Goal: Task Accomplishment & Management: Complete application form

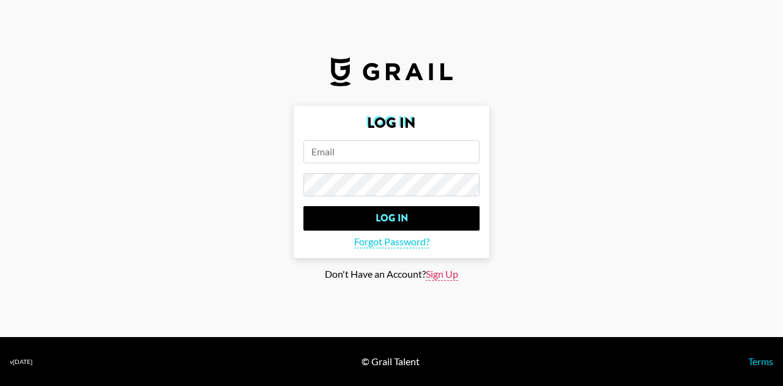
click at [441, 269] on span "Sign Up" at bounding box center [442, 274] width 32 height 13
type input "Sign Up"
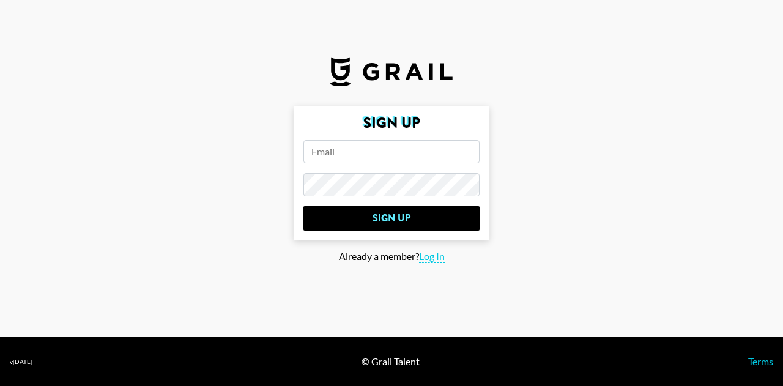
click at [391, 157] on input "email" at bounding box center [391, 151] width 176 height 23
type input "[EMAIL_ADDRESS][DOMAIN_NAME]"
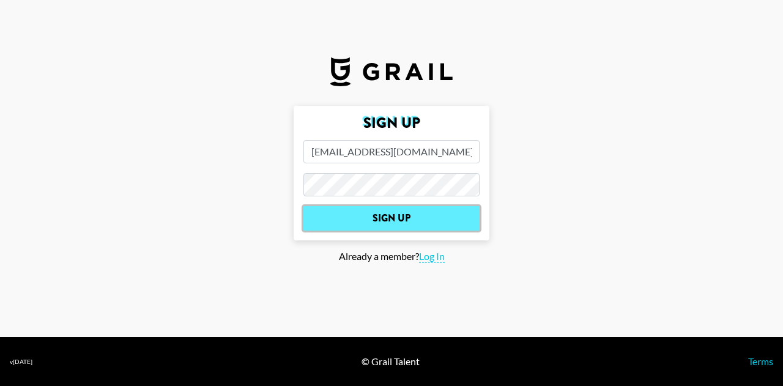
click at [383, 210] on input "Sign Up" at bounding box center [391, 218] width 176 height 24
click at [392, 228] on input "Sign Up" at bounding box center [391, 218] width 176 height 24
click at [392, 228] on form "Sign Up [PERSON_NAME][EMAIL_ADDRESS][DOMAIN_NAME] Sign Up" at bounding box center [392, 173] width 196 height 135
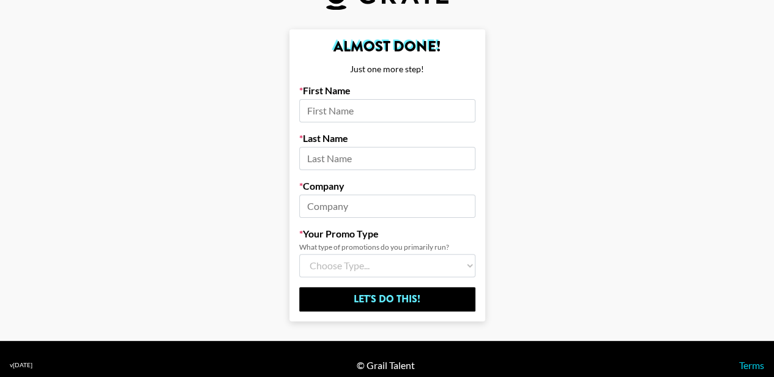
scroll to position [48, 0]
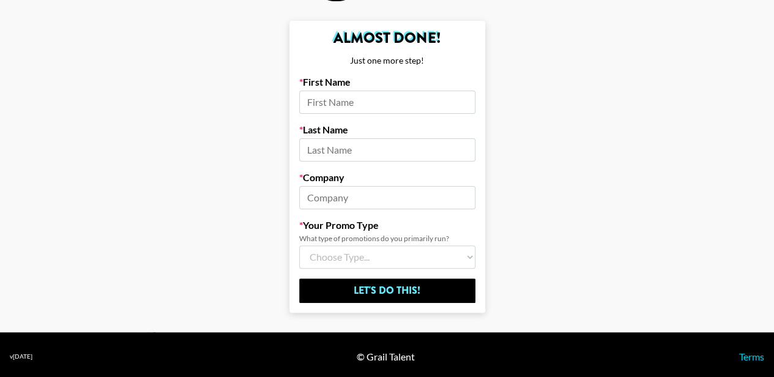
click at [358, 102] on input at bounding box center [387, 101] width 176 height 23
type input "[PERSON_NAME]"
click at [374, 158] on input at bounding box center [387, 149] width 176 height 23
type input "He"
click at [342, 204] on input at bounding box center [387, 197] width 176 height 23
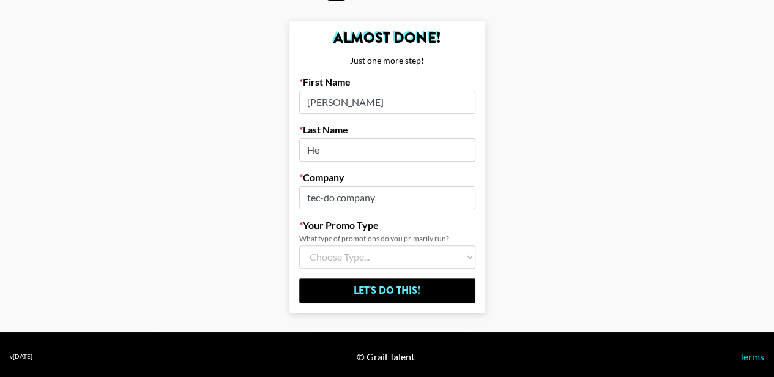
type input "tec-do company"
click at [347, 255] on select "Choose Type... Song Promos Brand Promos Both (I work at an Agency)" at bounding box center [387, 256] width 176 height 23
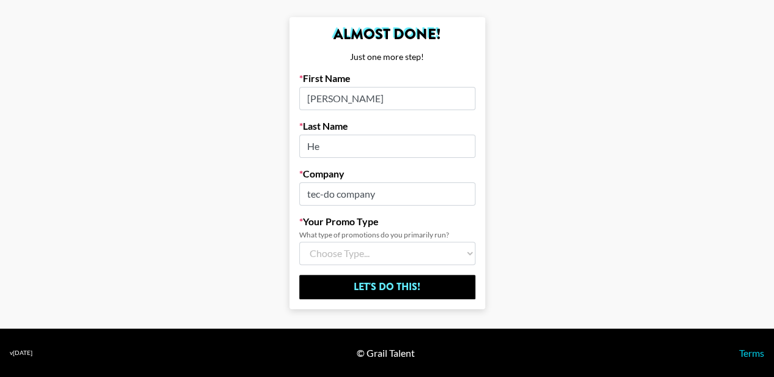
click at [360, 246] on select "Choose Type... Song Promos Brand Promos Both (I work at an Agency)" at bounding box center [387, 253] width 176 height 23
select select "Brand"
click at [303, 242] on select "Choose Type... Song Promos Brand Promos Both (I work at an Agency)" at bounding box center [387, 253] width 176 height 23
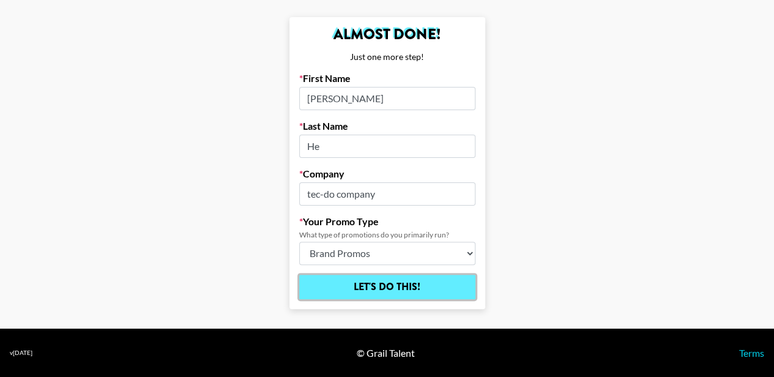
click at [353, 287] on input "Let's Do This!" at bounding box center [387, 287] width 176 height 24
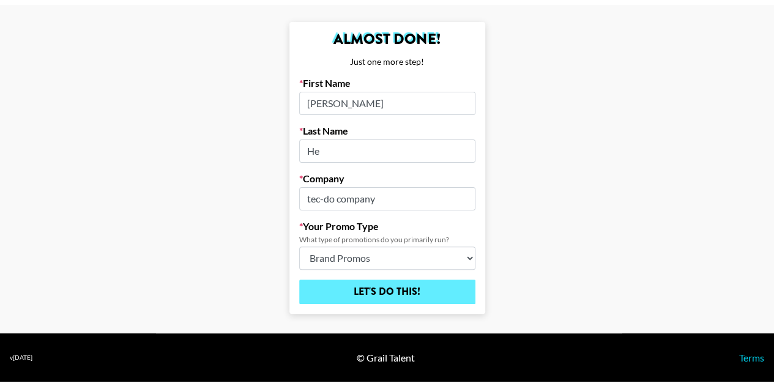
scroll to position [49, 0]
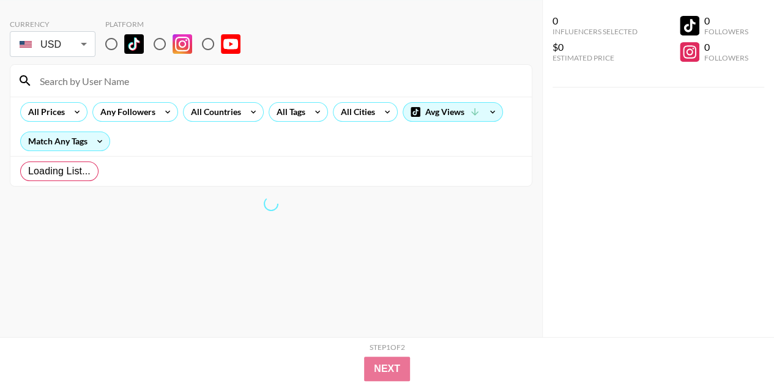
radio input "true"
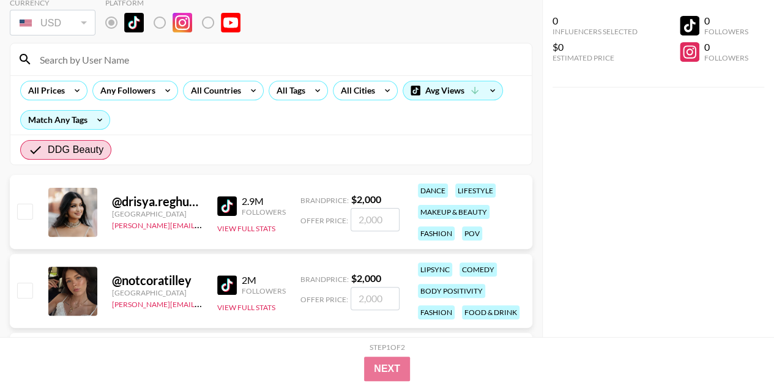
scroll to position [72, 0]
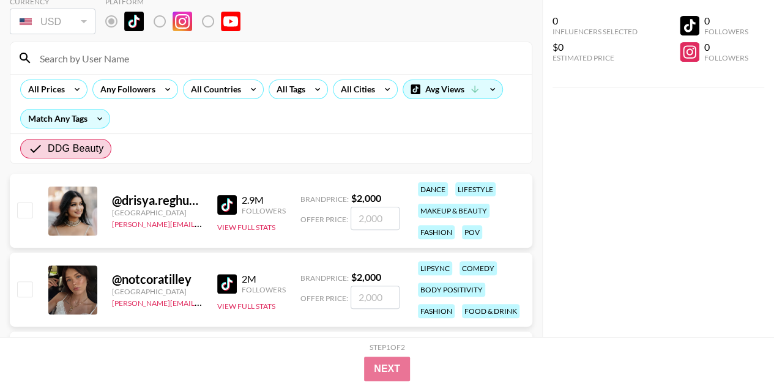
click at [229, 203] on img at bounding box center [227, 205] width 20 height 20
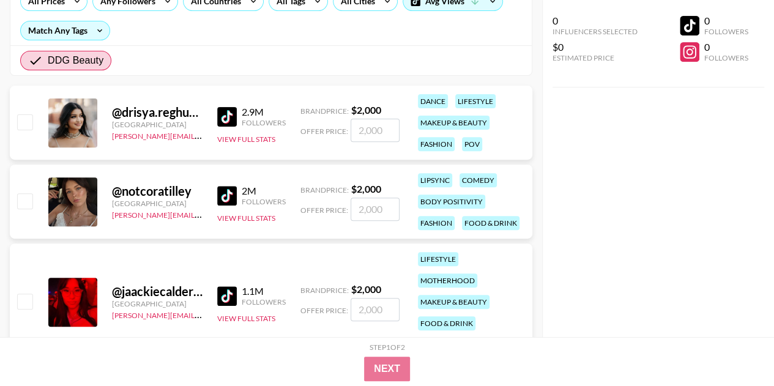
scroll to position [160, 0]
click at [227, 193] on img at bounding box center [227, 195] width 20 height 20
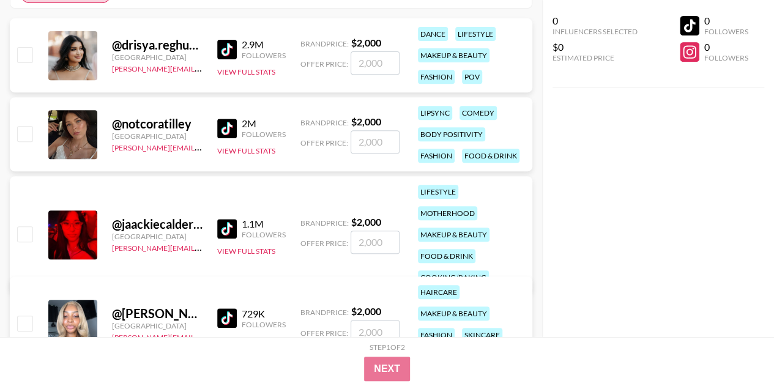
scroll to position [228, 0]
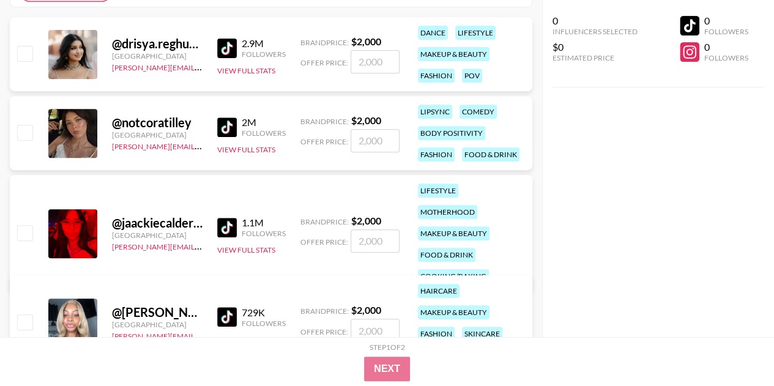
click at [228, 218] on img at bounding box center [227, 228] width 20 height 20
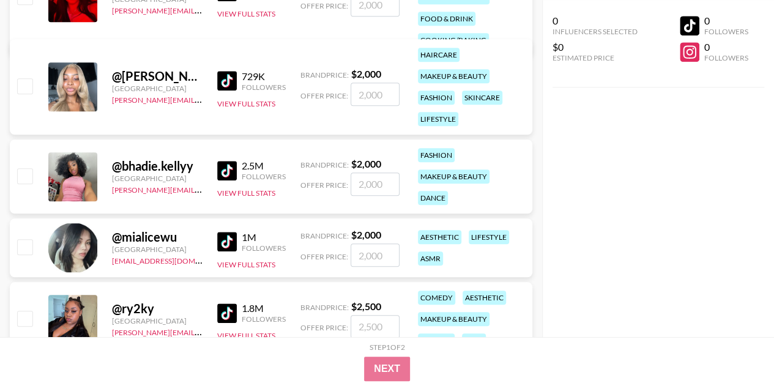
scroll to position [465, 0]
click at [223, 261] on button "View Full Stats" at bounding box center [246, 263] width 58 height 9
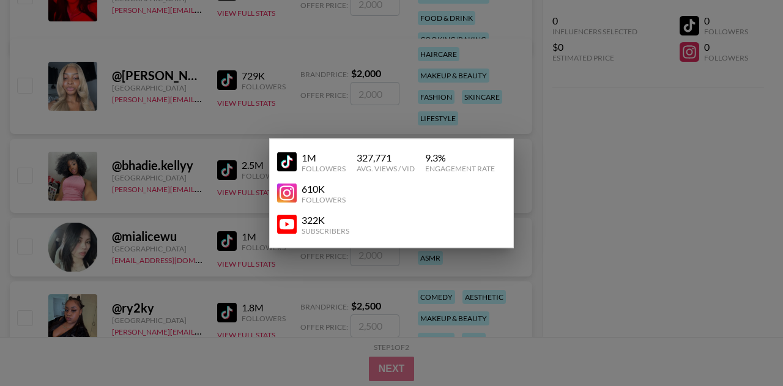
click at [287, 157] on img at bounding box center [287, 162] width 20 height 20
click at [249, 173] on div at bounding box center [391, 193] width 783 height 386
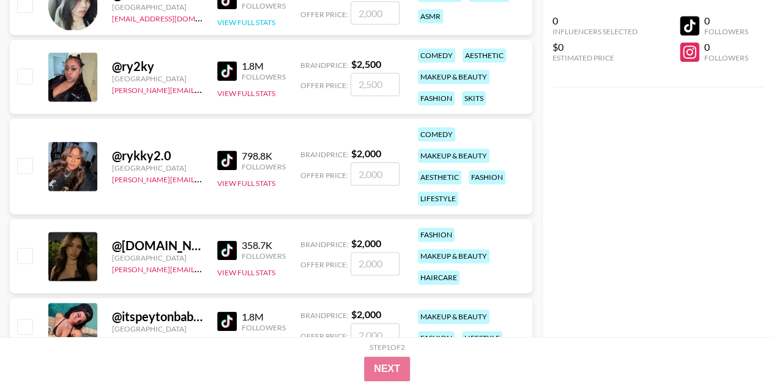
scroll to position [748, 0]
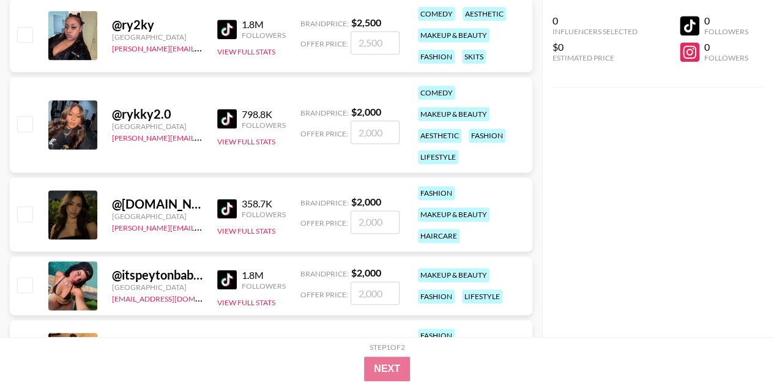
click at [230, 204] on img at bounding box center [227, 209] width 20 height 20
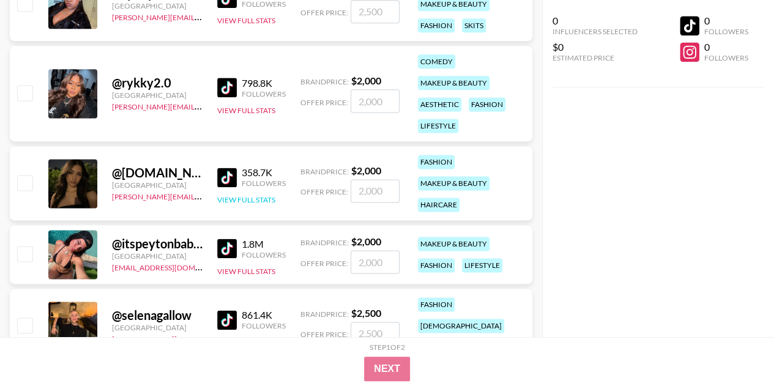
scroll to position [780, 0]
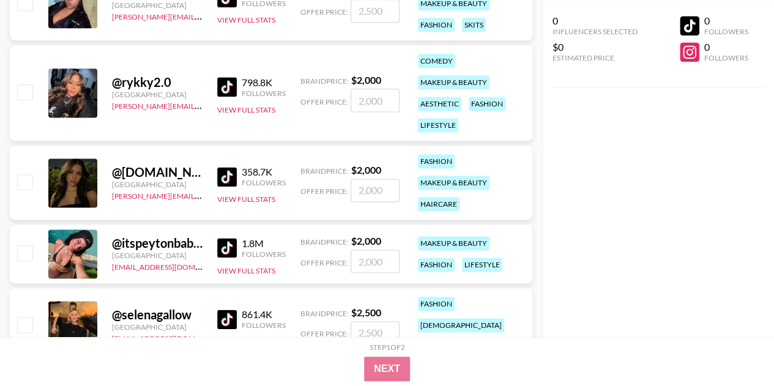
click at [231, 246] on img at bounding box center [227, 248] width 20 height 20
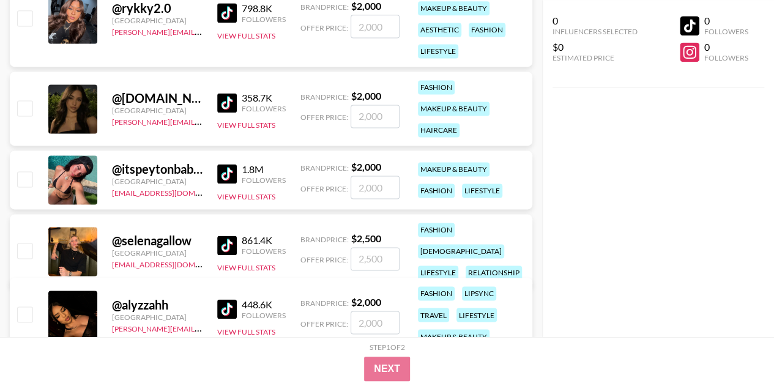
scroll to position [874, 0]
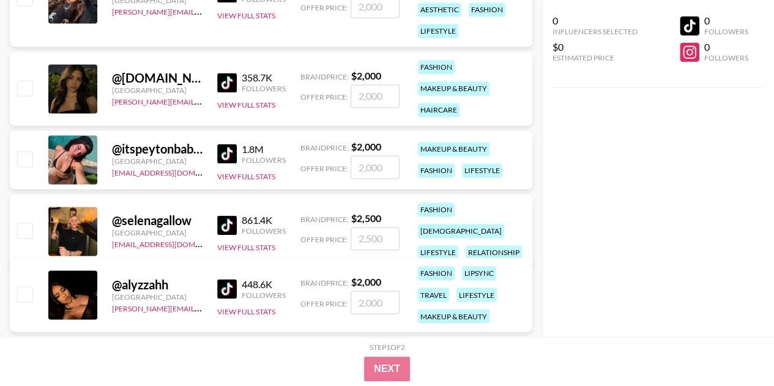
click at [225, 222] on img at bounding box center [227, 225] width 20 height 20
click at [226, 289] on img at bounding box center [227, 289] width 20 height 20
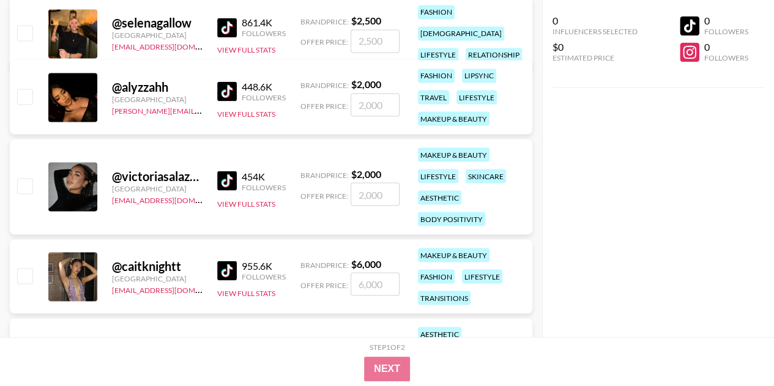
scroll to position [1072, 0]
click at [232, 185] on img at bounding box center [227, 180] width 20 height 20
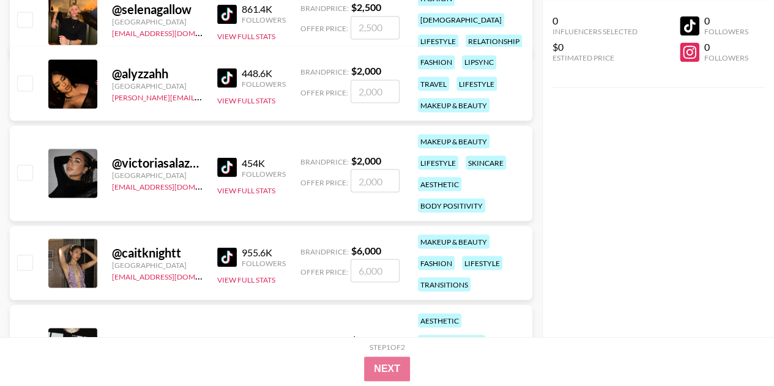
scroll to position [1086, 0]
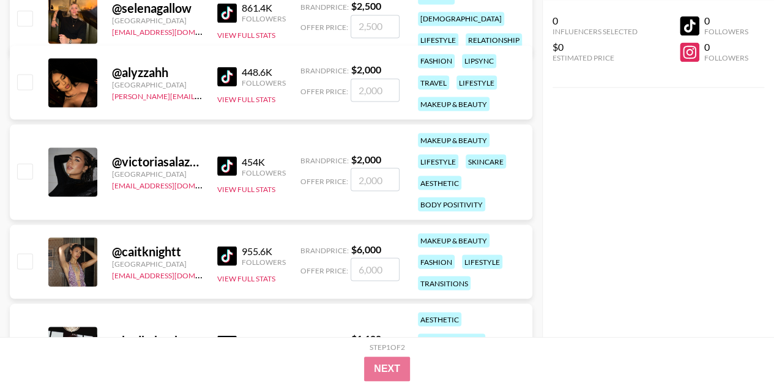
click at [227, 248] on img at bounding box center [227, 256] width 20 height 20
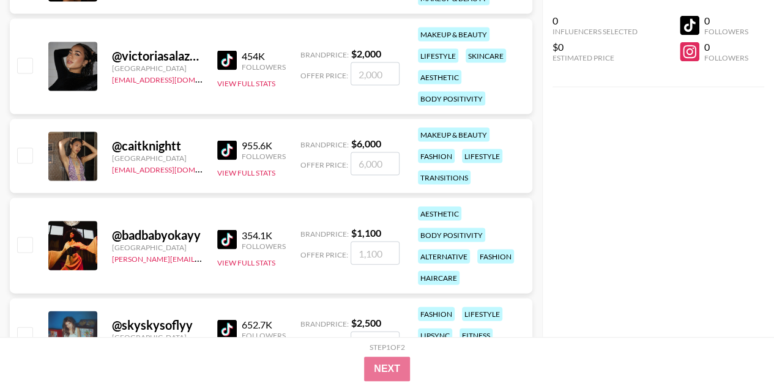
scroll to position [1192, 0]
click at [234, 243] on img at bounding box center [227, 239] width 20 height 20
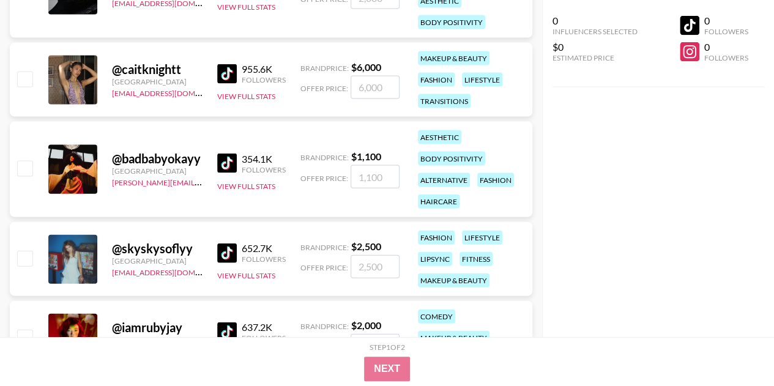
scroll to position [1268, 0]
click at [227, 249] on img at bounding box center [227, 253] width 20 height 20
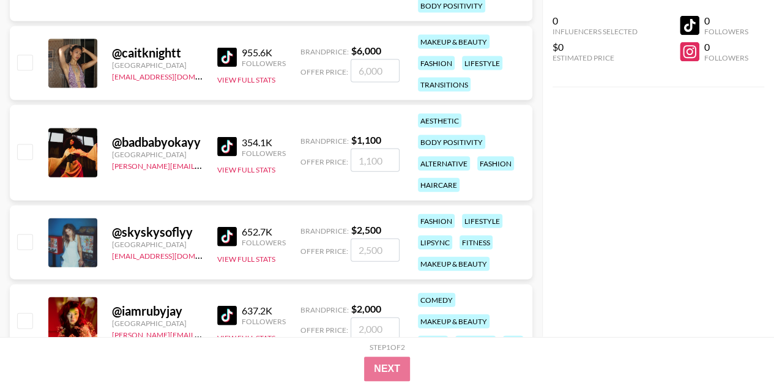
scroll to position [1357, 0]
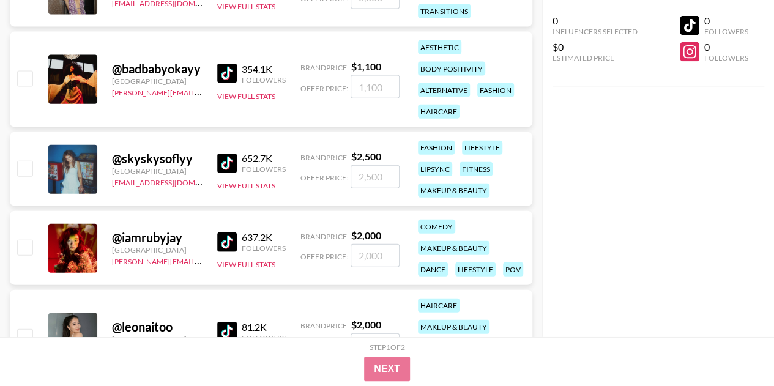
click at [227, 239] on img at bounding box center [227, 242] width 20 height 20
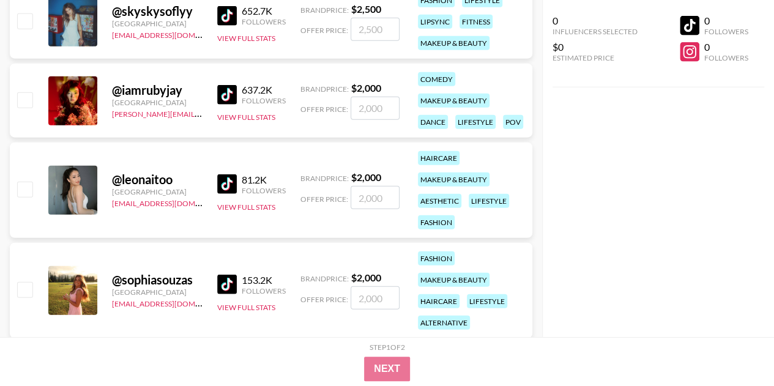
click at [231, 183] on img at bounding box center [227, 184] width 20 height 20
click at [224, 289] on img at bounding box center [227, 285] width 20 height 20
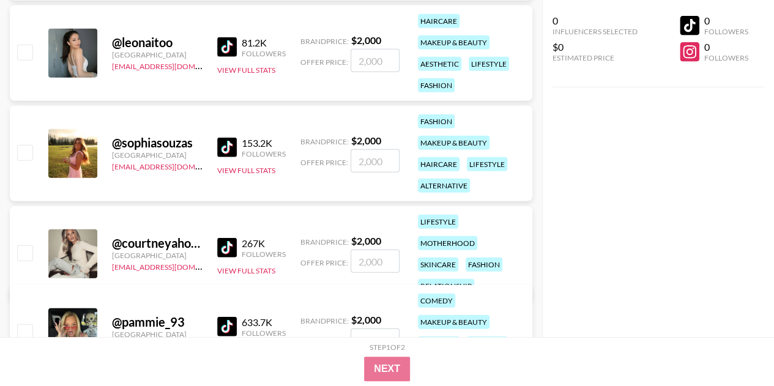
scroll to position [1648, 0]
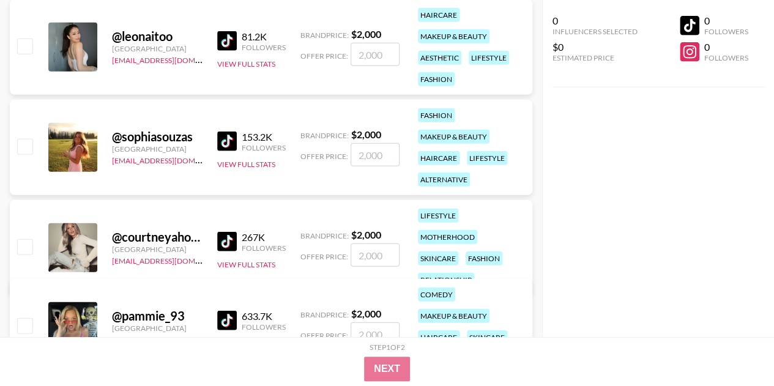
click at [234, 232] on img at bounding box center [227, 242] width 20 height 20
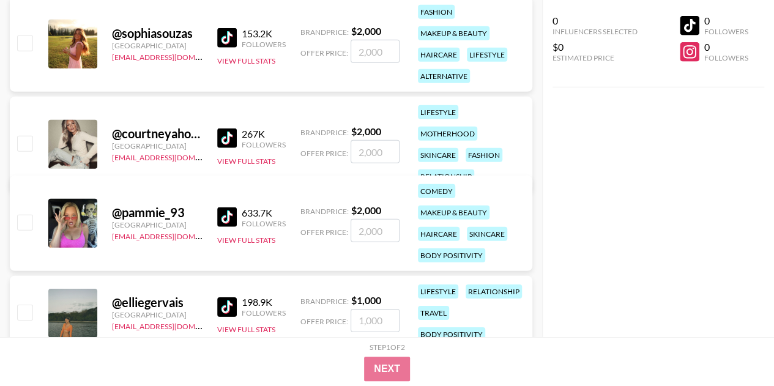
scroll to position [1759, 0]
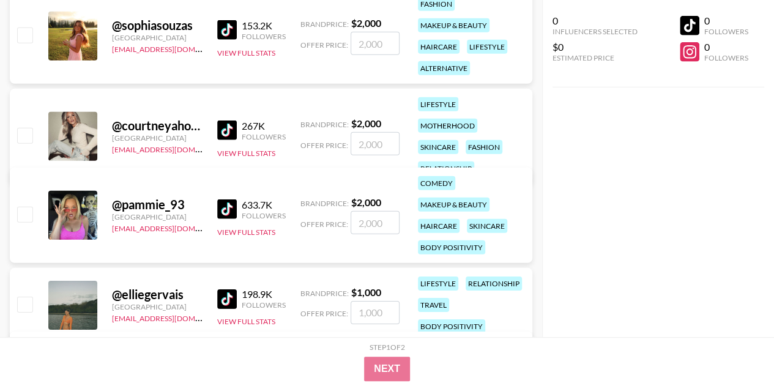
click at [227, 206] on img at bounding box center [227, 209] width 20 height 20
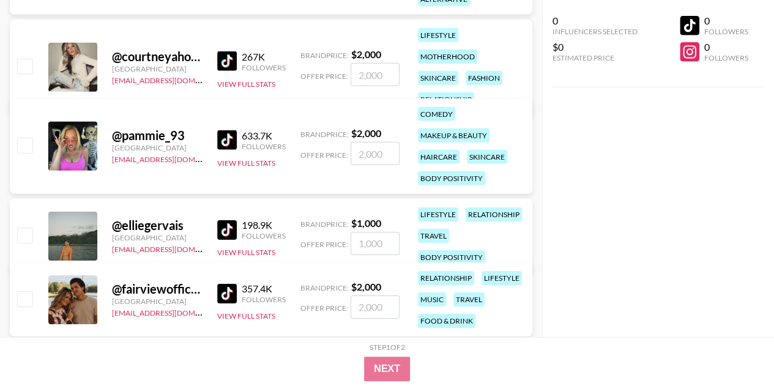
scroll to position [1845, 0]
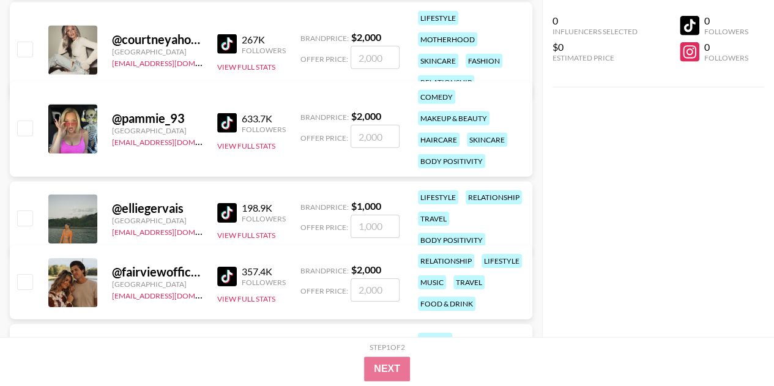
click at [227, 203] on img at bounding box center [227, 213] width 20 height 20
click at [232, 275] on img at bounding box center [227, 277] width 20 height 20
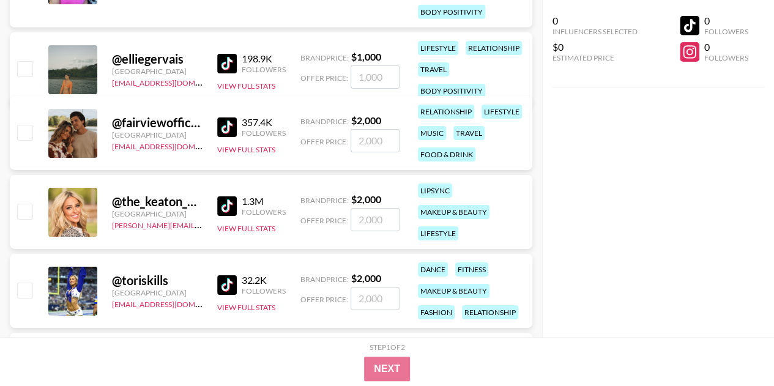
scroll to position [2013, 0]
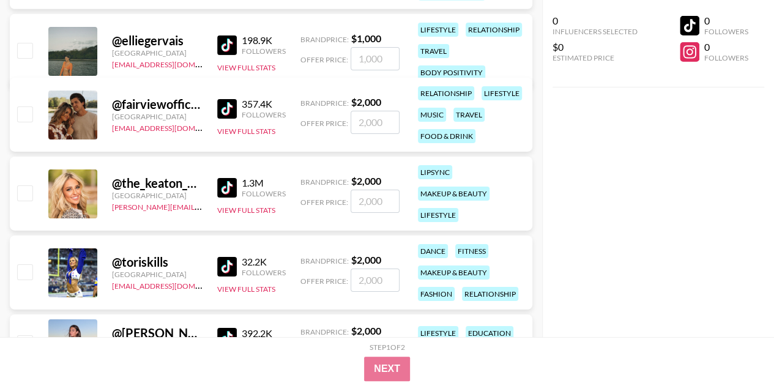
click at [231, 183] on img at bounding box center [227, 188] width 20 height 20
click at [229, 257] on img at bounding box center [227, 267] width 20 height 20
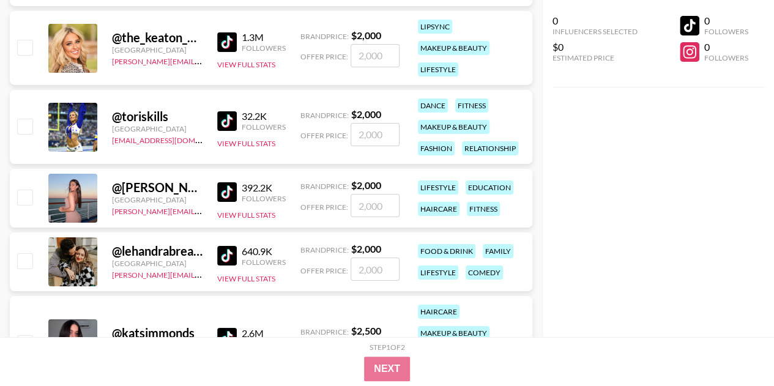
scroll to position [2160, 0]
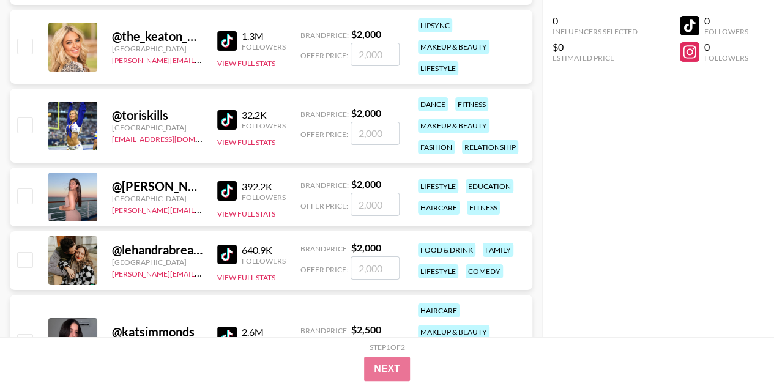
click at [231, 188] on img at bounding box center [227, 191] width 20 height 20
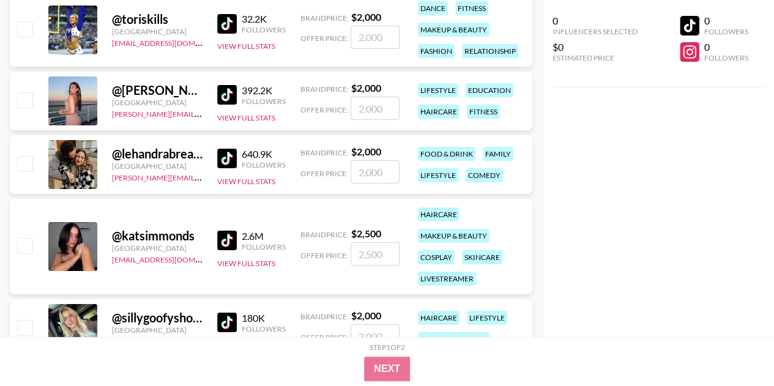
scroll to position [2256, 0]
click at [224, 235] on img at bounding box center [227, 240] width 20 height 20
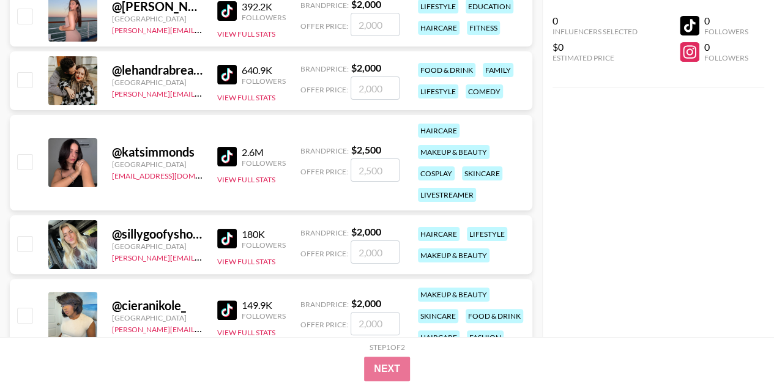
scroll to position [2342, 0]
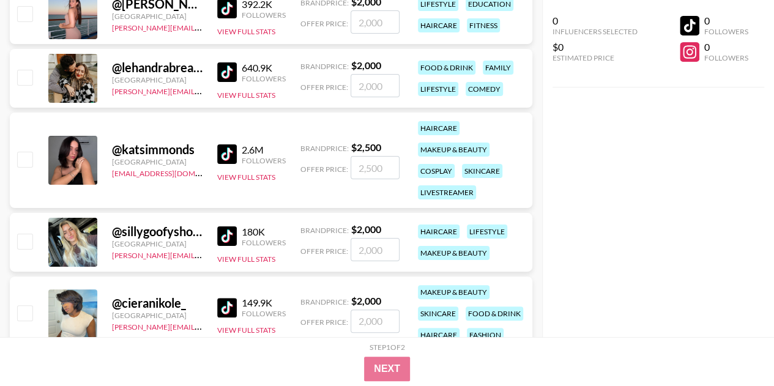
click at [230, 237] on img at bounding box center [227, 236] width 20 height 20
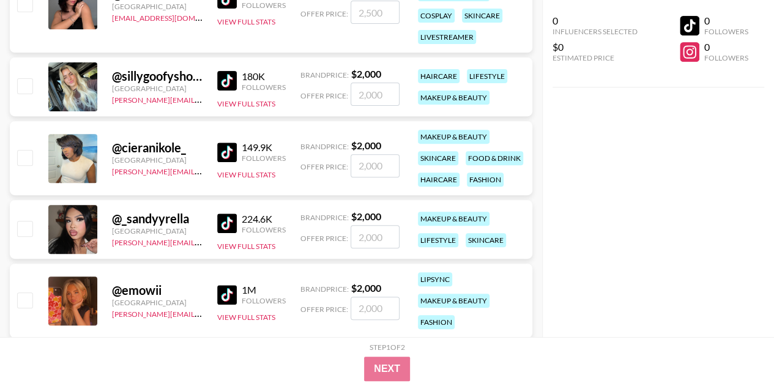
scroll to position [2502, 0]
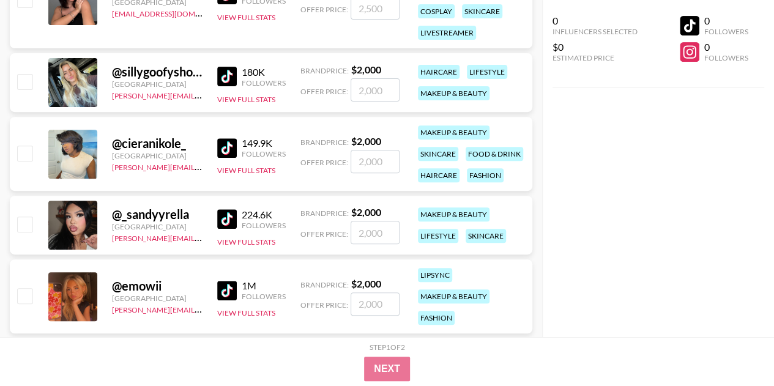
click at [230, 147] on img at bounding box center [227, 148] width 20 height 20
click at [235, 224] on img at bounding box center [227, 219] width 20 height 20
click at [226, 287] on img at bounding box center [227, 291] width 20 height 20
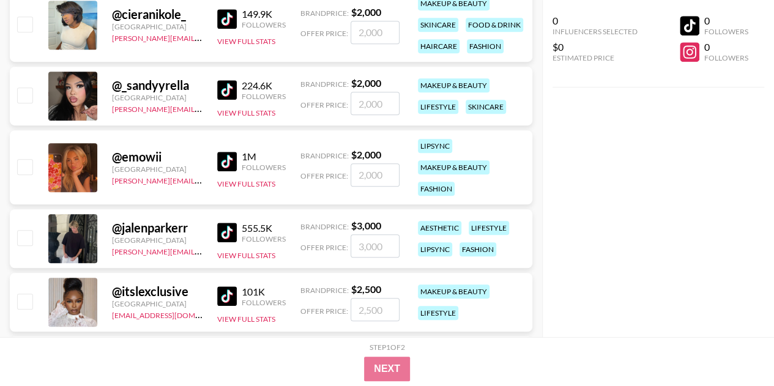
scroll to position [2631, 0]
click at [224, 233] on img at bounding box center [227, 232] width 20 height 20
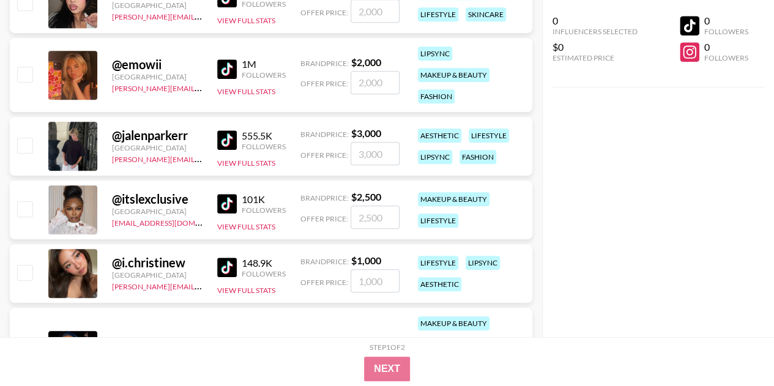
scroll to position [2725, 0]
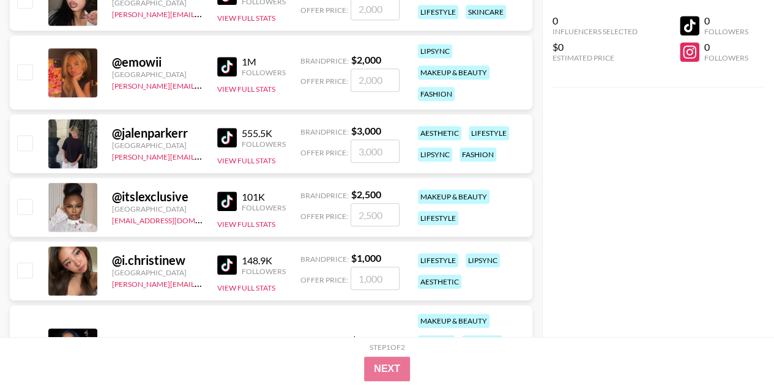
click at [227, 265] on img at bounding box center [227, 265] width 20 height 20
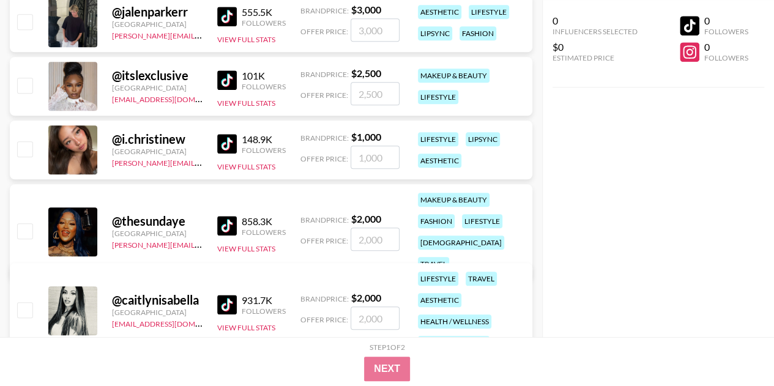
scroll to position [2847, 0]
click at [223, 220] on img at bounding box center [227, 225] width 20 height 20
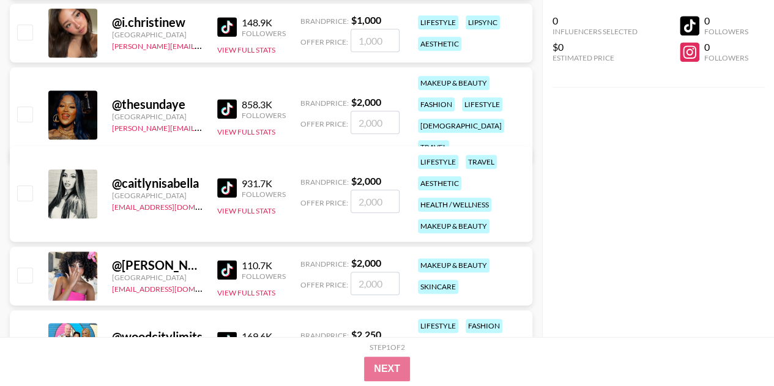
scroll to position [2966, 0]
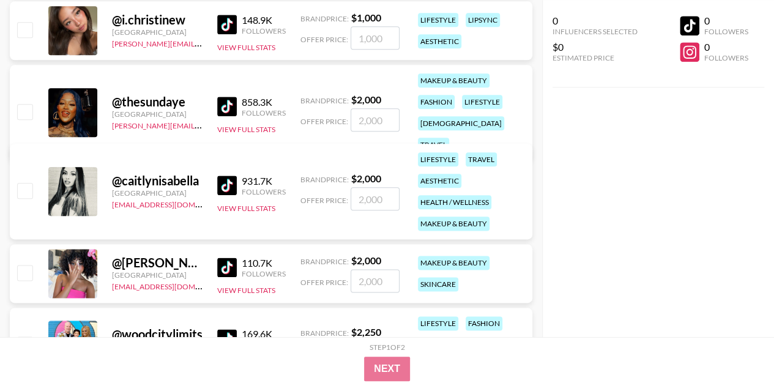
click at [229, 187] on img at bounding box center [227, 185] width 20 height 20
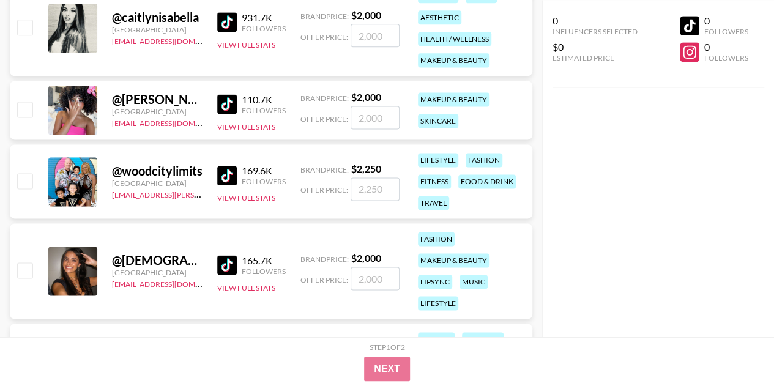
scroll to position [3130, 0]
click at [231, 106] on img at bounding box center [227, 104] width 20 height 20
click at [224, 262] on img at bounding box center [227, 264] width 20 height 20
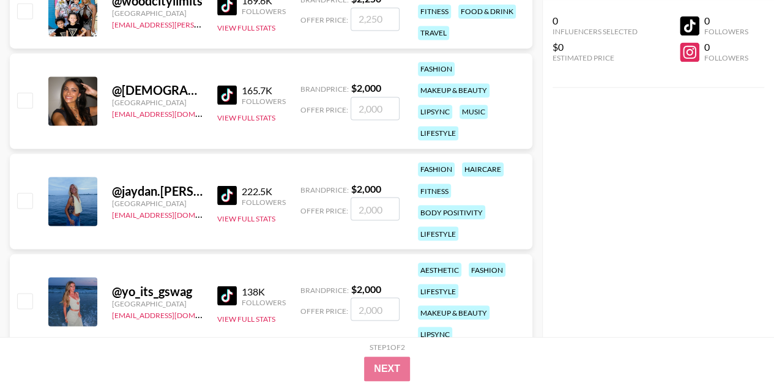
scroll to position [3300, 0]
click at [230, 194] on img at bounding box center [227, 195] width 20 height 20
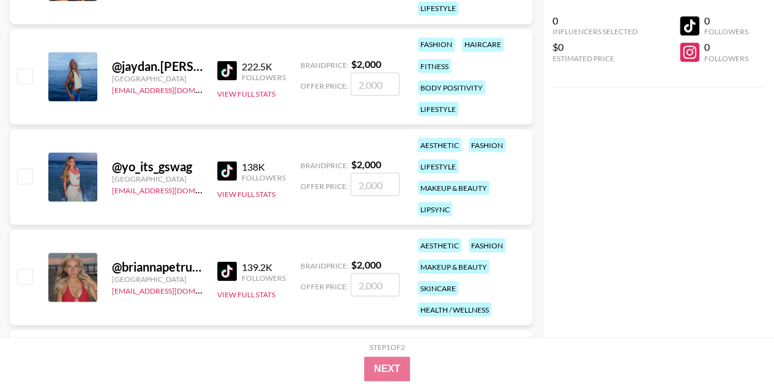
scroll to position [3424, 0]
click at [231, 172] on img at bounding box center [227, 170] width 20 height 20
click at [229, 265] on img at bounding box center [227, 270] width 20 height 20
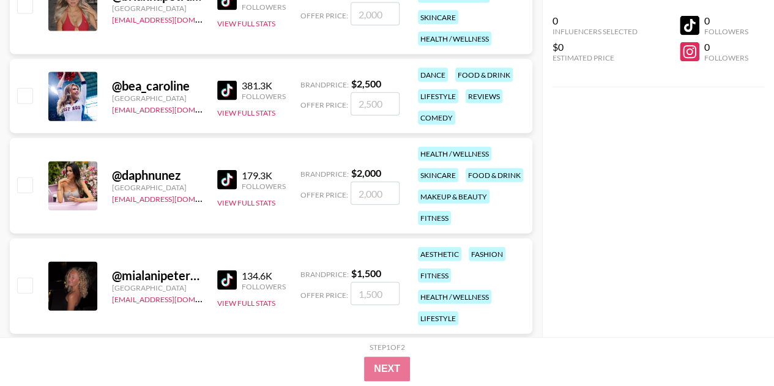
scroll to position [3696, 0]
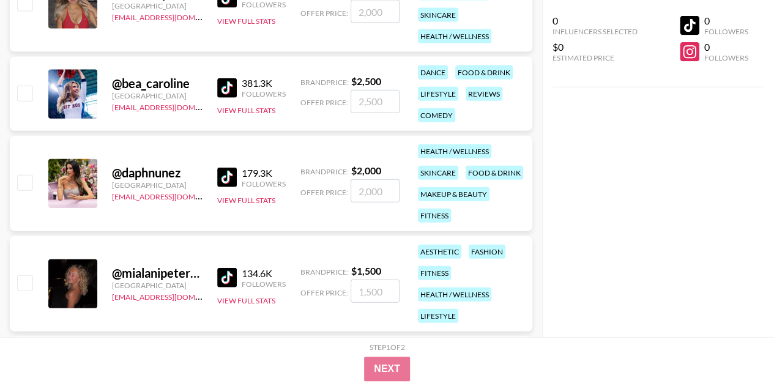
click at [229, 179] on img at bounding box center [227, 178] width 20 height 20
click at [232, 281] on img at bounding box center [227, 278] width 20 height 20
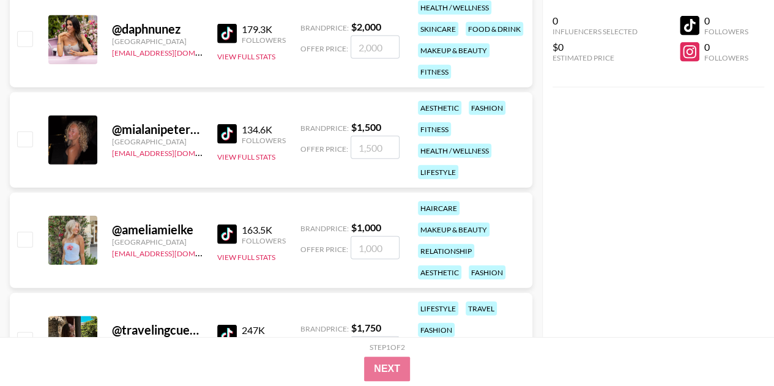
scroll to position [3841, 0]
click at [230, 229] on img at bounding box center [227, 234] width 20 height 20
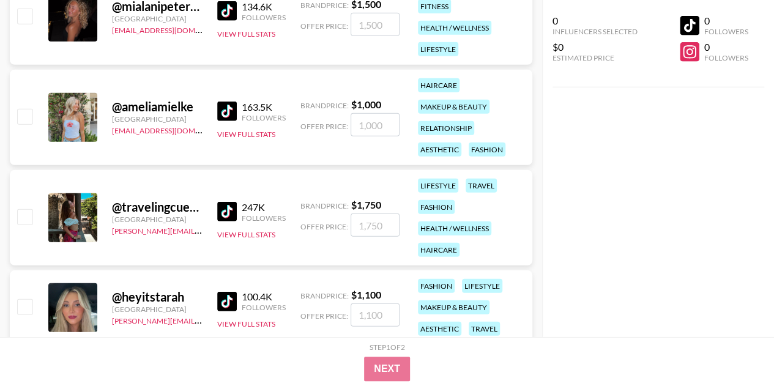
scroll to position [3975, 0]
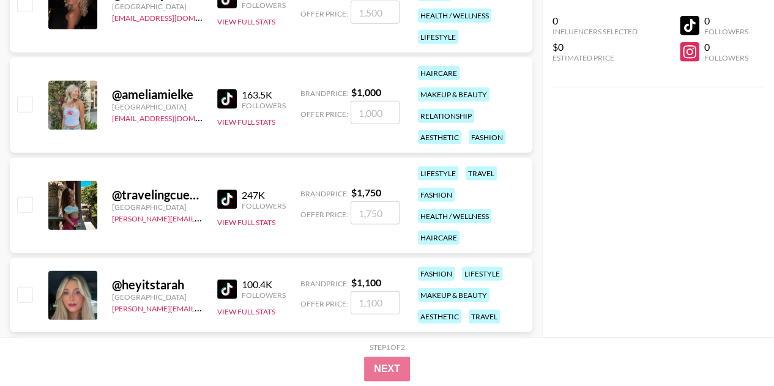
click at [232, 201] on img at bounding box center [227, 200] width 20 height 20
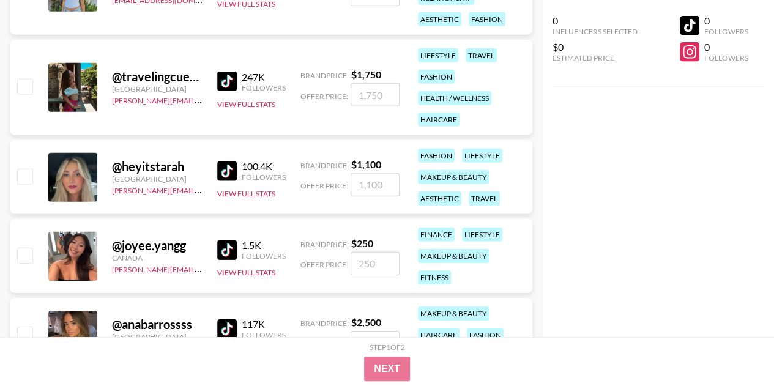
click at [231, 167] on img at bounding box center [227, 171] width 20 height 20
click at [231, 245] on img at bounding box center [227, 250] width 20 height 20
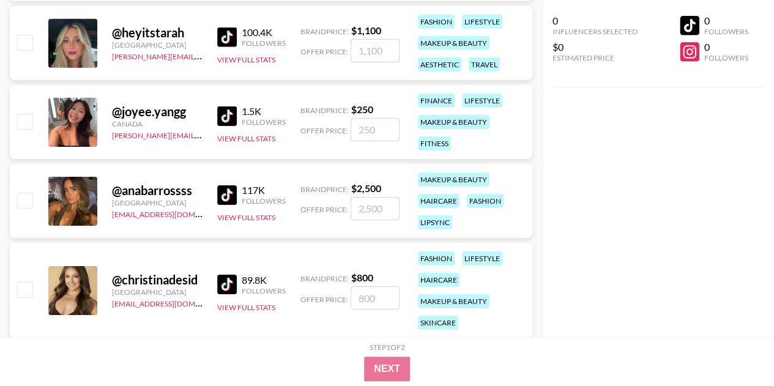
scroll to position [4229, 0]
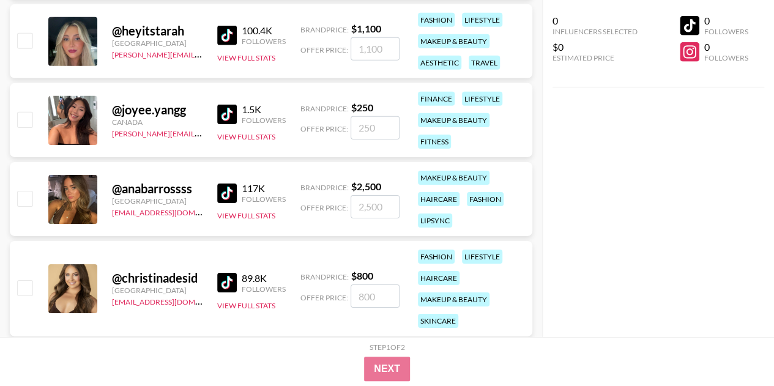
click at [234, 191] on img at bounding box center [227, 193] width 20 height 20
click at [228, 283] on img at bounding box center [227, 283] width 20 height 20
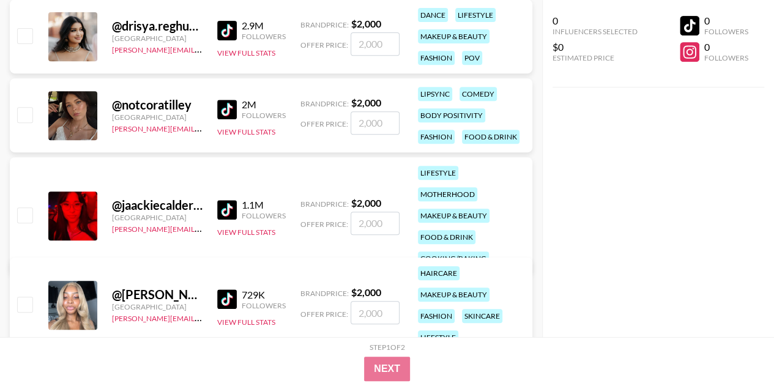
scroll to position [0, 0]
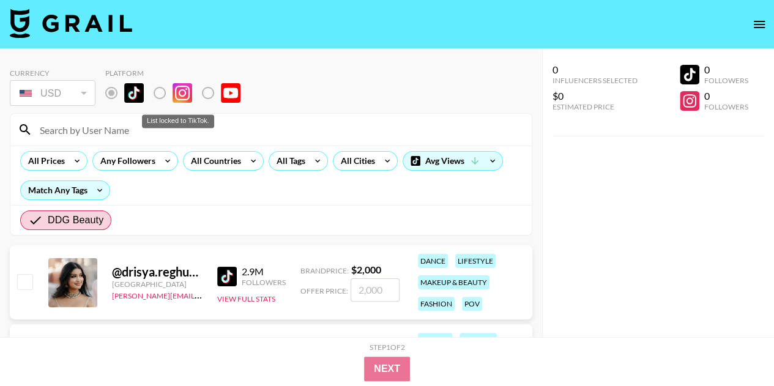
click at [160, 94] on label "List locked to TikTok." at bounding box center [169, 93] width 45 height 26
click at [82, 90] on div "USD" at bounding box center [52, 93] width 81 height 21
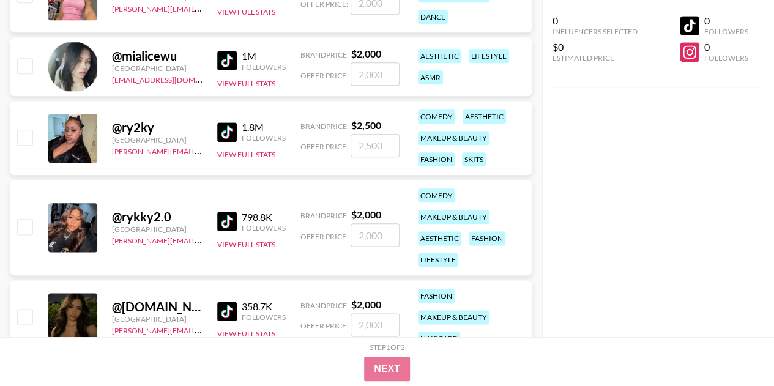
scroll to position [814, 0]
